Goal: Task Accomplishment & Management: Manage account settings

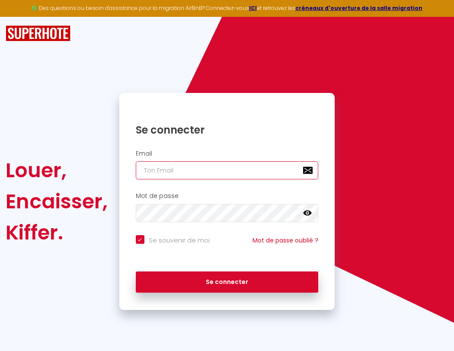
type input "l"
checkbox input "true"
type input "le"
checkbox input "true"
type input "les"
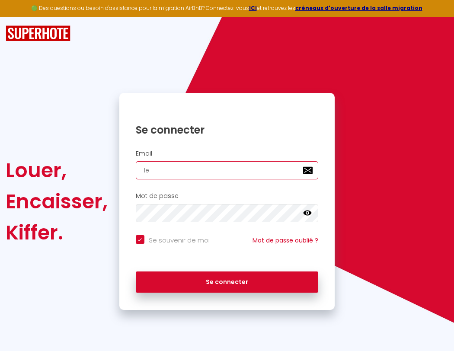
checkbox input "true"
type input "lesp"
checkbox input "true"
type input "lespa"
checkbox input "true"
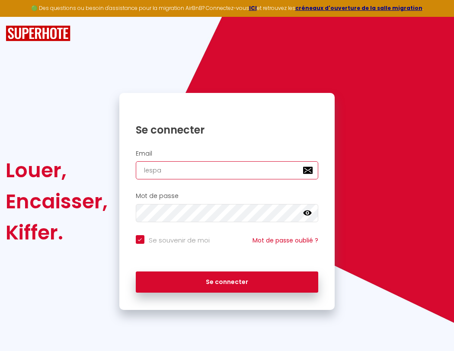
type input "lespac"
checkbox input "true"
type input "lespace"
checkbox input "true"
type input "l"
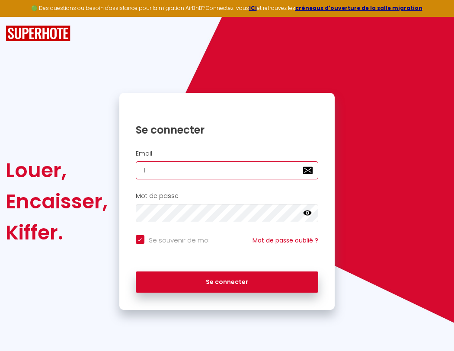
checkbox input "true"
type input "lespaced"
checkbox input "true"
type input "le"
checkbox input "true"
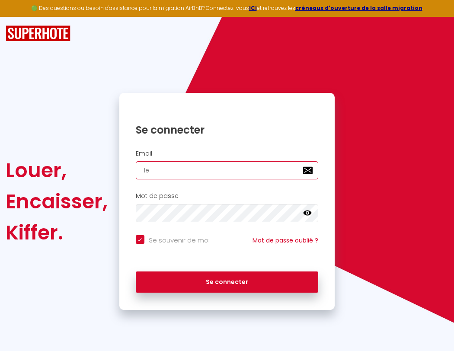
type input "lespacede"
checkbox input "true"
type input "les"
checkbox input "true"
type input "lespacedet"
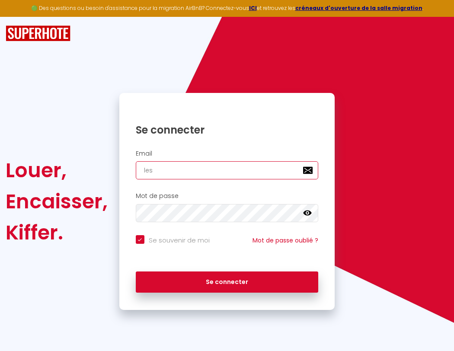
checkbox input "true"
type input "lesp"
checkbox input "true"
type input "lespacedete"
checkbox input "true"
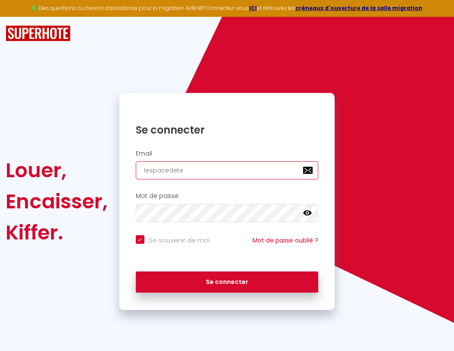
type input "lespa"
checkbox input "true"
type input "lespacedeten"
checkbox input "true"
type input "lespac"
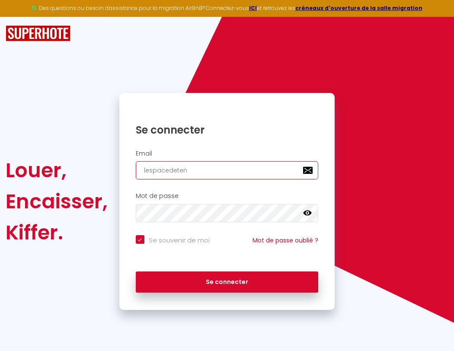
checkbox input "true"
type input "lespacedetent"
checkbox input "true"
type input "lespace"
checkbox input "true"
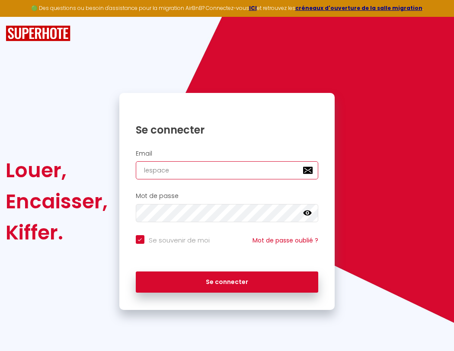
type input "l"
checkbox input "true"
type input "lespacedetente"
checkbox input "true"
type input "lespaced"
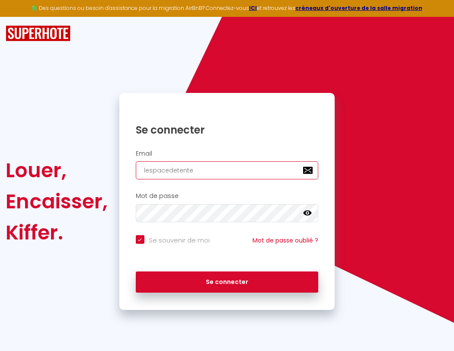
checkbox input "true"
type input "lespacedetente@"
checkbox input "true"
type input "lespacede"
checkbox input "true"
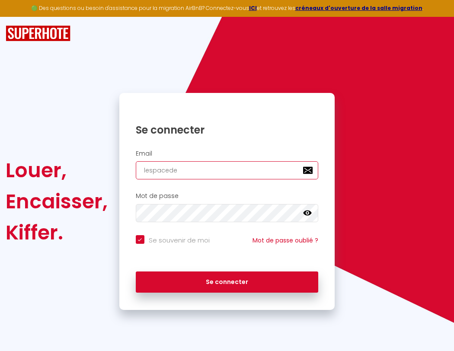
type input "lespacedetente@g"
checkbox input "true"
type input "lespacedet"
checkbox input "true"
type input "lespacedetente@gm"
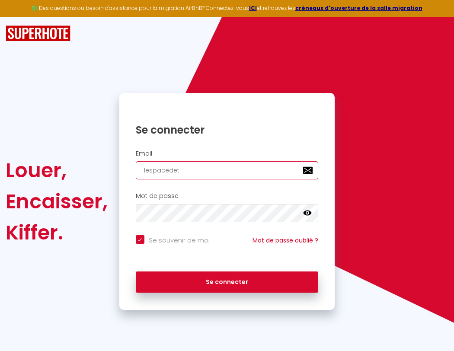
checkbox input "true"
type input "lespacedete"
checkbox input "true"
type input "lespacedetente@gma"
checkbox input "true"
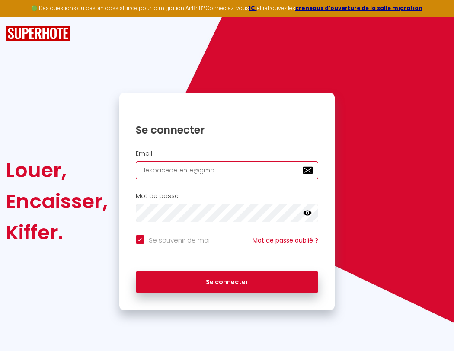
type input "lespacedeten"
checkbox input "true"
type input "lespacedetente@gmai"
checkbox input "true"
